Goal: Obtain resource: Download file/media

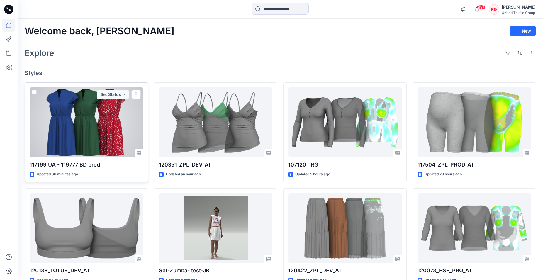
click at [93, 112] on div at bounding box center [86, 122] width 113 height 70
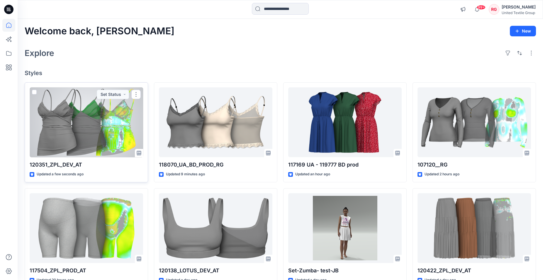
click at [82, 134] on div at bounding box center [86, 122] width 113 height 70
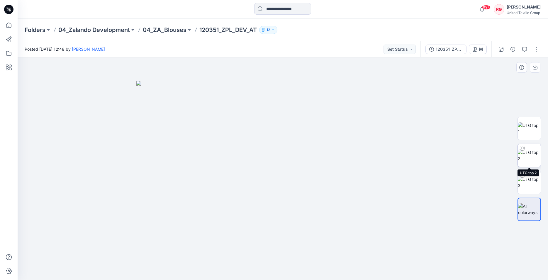
click at [525, 148] on div at bounding box center [521, 148] width 9 height 9
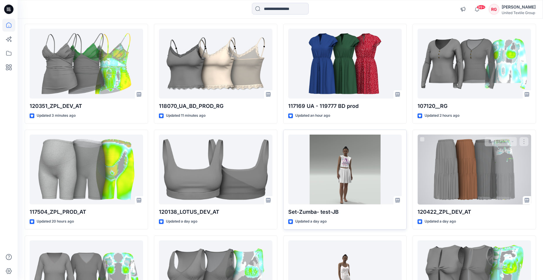
scroll to position [60, 0]
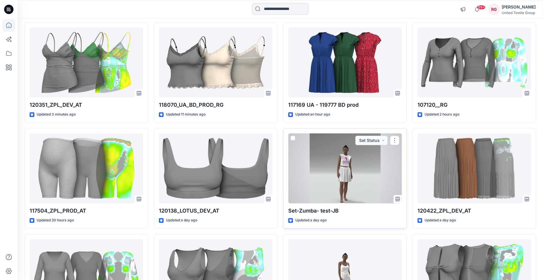
click at [344, 151] on div at bounding box center [344, 168] width 113 height 70
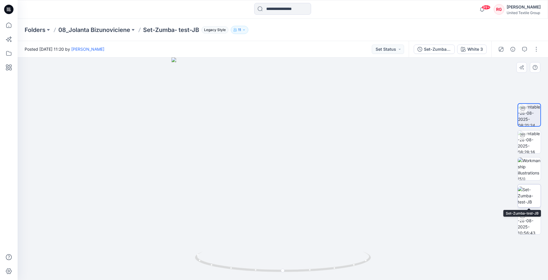
click at [532, 196] on img at bounding box center [528, 195] width 23 height 18
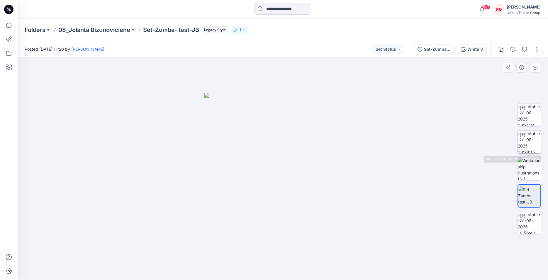
click at [527, 141] on img at bounding box center [528, 141] width 23 height 23
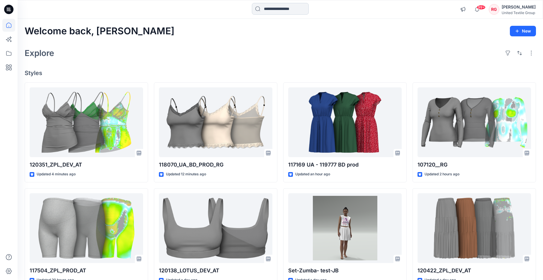
click at [281, 8] on input at bounding box center [280, 9] width 57 height 12
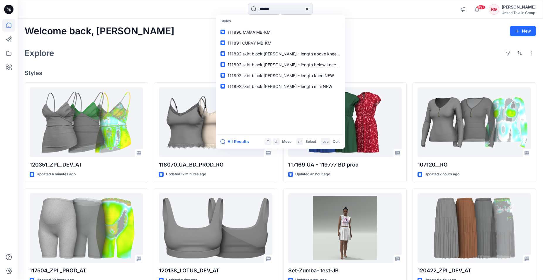
type input "******"
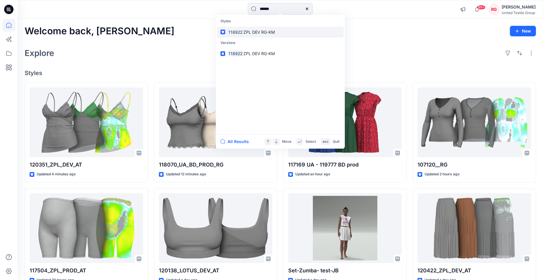
click at [257, 31] on span "ZPL DEV RG-KM" at bounding box center [258, 32] width 31 height 5
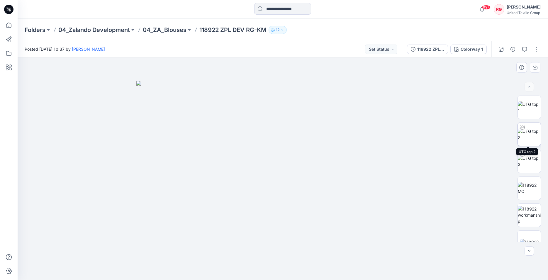
click at [526, 136] on img at bounding box center [528, 134] width 23 height 12
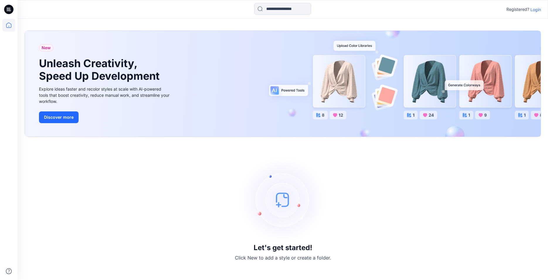
click at [539, 8] on p "Login" at bounding box center [535, 9] width 11 height 6
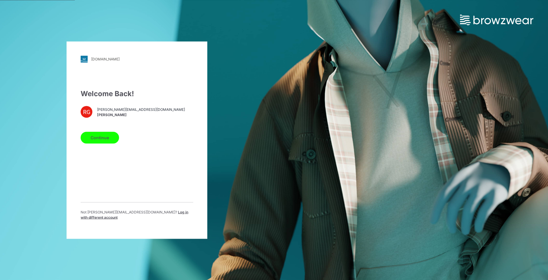
click at [101, 137] on button "Continue" at bounding box center [100, 138] width 38 height 12
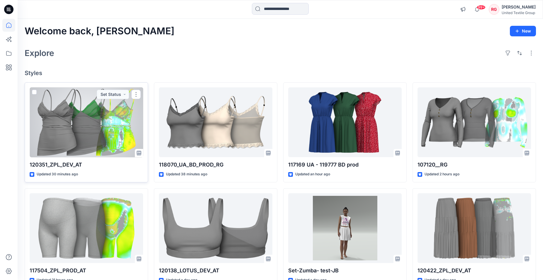
click at [86, 127] on div at bounding box center [86, 122] width 113 height 70
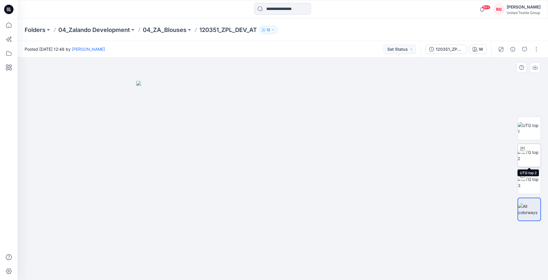
click at [530, 156] on img at bounding box center [528, 155] width 23 height 12
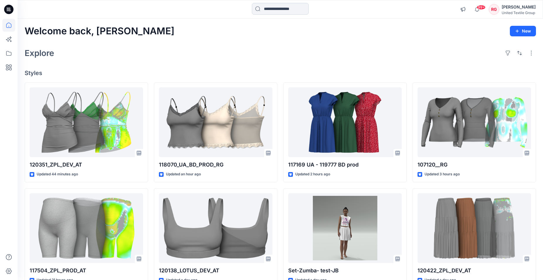
click at [272, 8] on input at bounding box center [280, 9] width 57 height 12
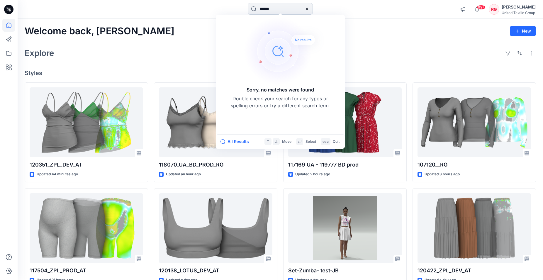
drag, startPoint x: 270, startPoint y: 8, endPoint x: 235, endPoint y: 8, distance: 35.5
click at [248, 8] on input "******" at bounding box center [280, 9] width 65 height 12
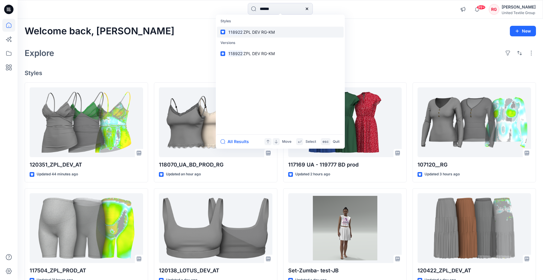
type input "******"
click at [256, 32] on span "ZPL DEV RG-KM" at bounding box center [258, 32] width 31 height 5
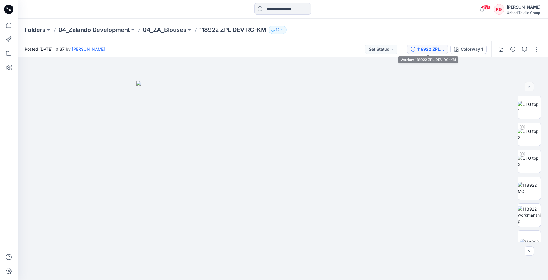
click at [430, 46] on div "118922 ZPL DEV RG-KM" at bounding box center [430, 49] width 27 height 6
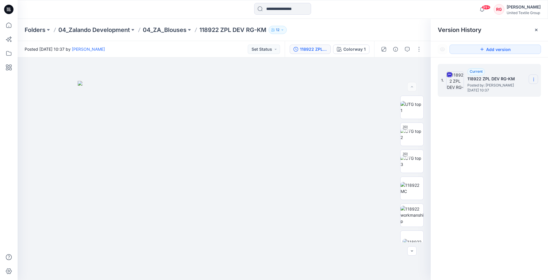
click at [534, 79] on icon at bounding box center [533, 79] width 5 height 5
click at [507, 91] on span "Download Source BW File" at bounding box center [503, 90] width 49 height 7
